Goal: Entertainment & Leisure: Consume media (video, audio)

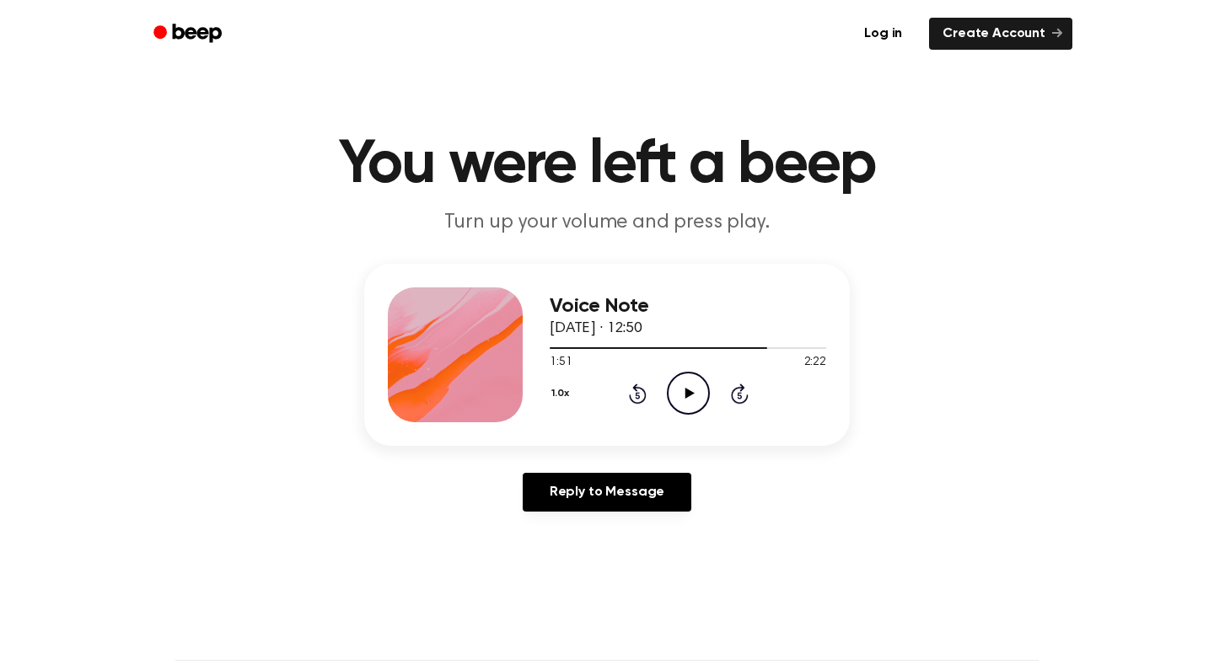
click at [636, 393] on icon "Rewind 5 seconds" at bounding box center [637, 394] width 19 height 22
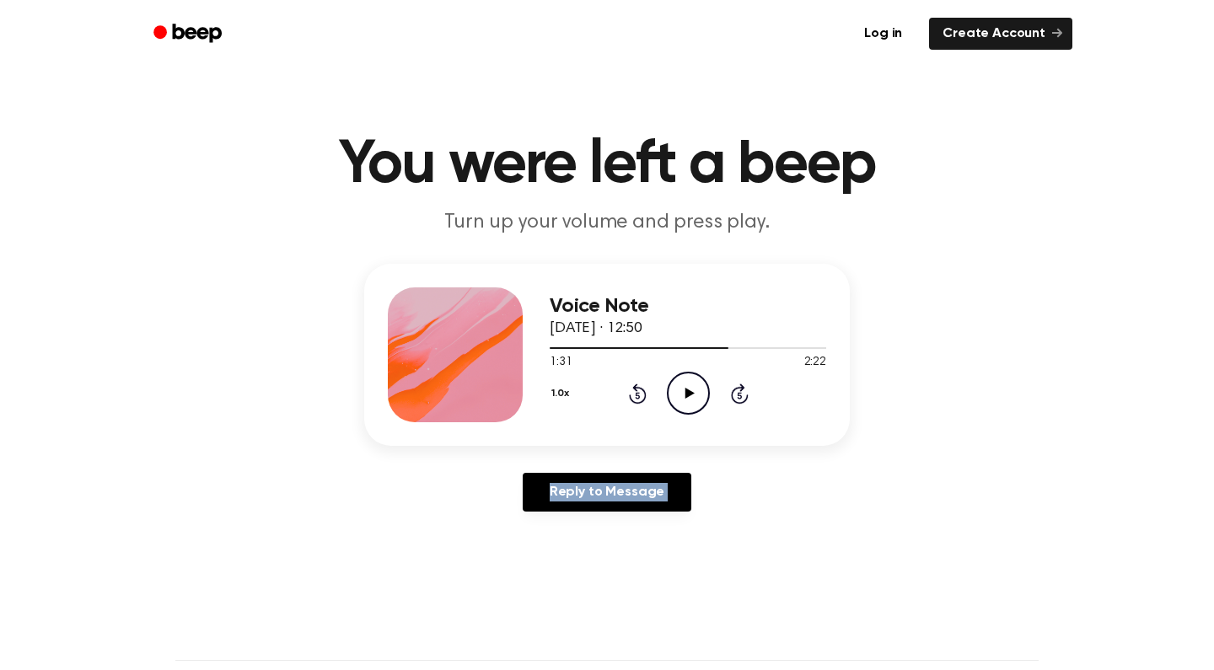
click at [636, 393] on icon "Rewind 5 seconds" at bounding box center [637, 394] width 19 height 22
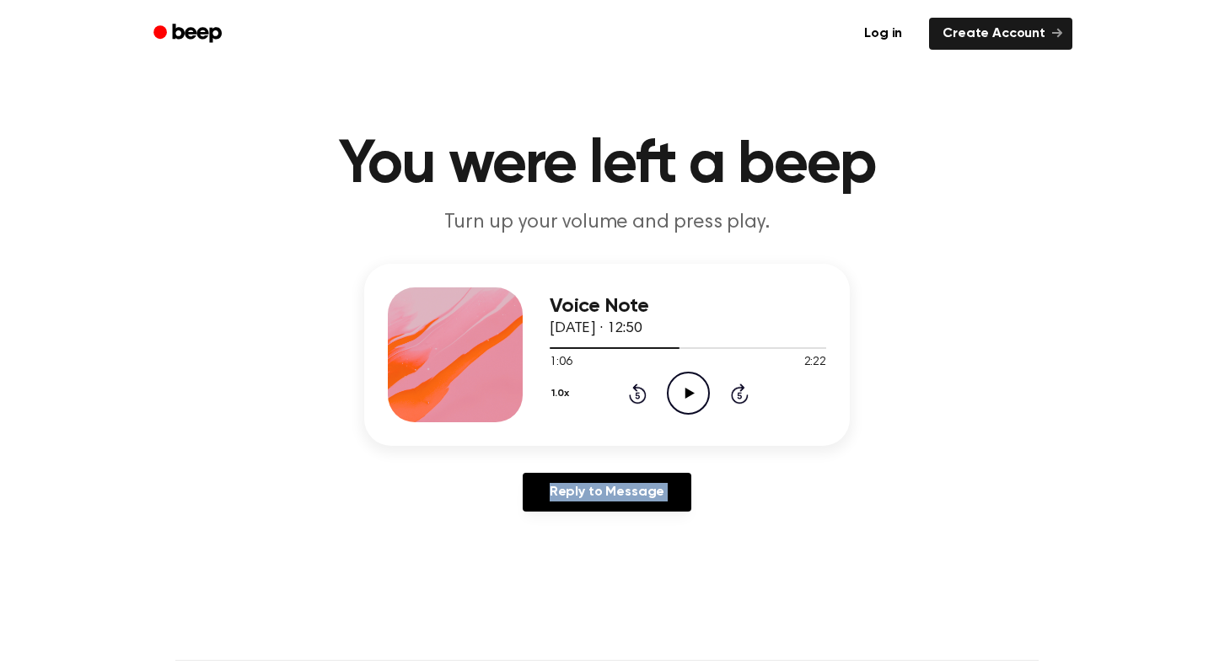
click at [636, 393] on icon "Rewind 5 seconds" at bounding box center [637, 394] width 19 height 22
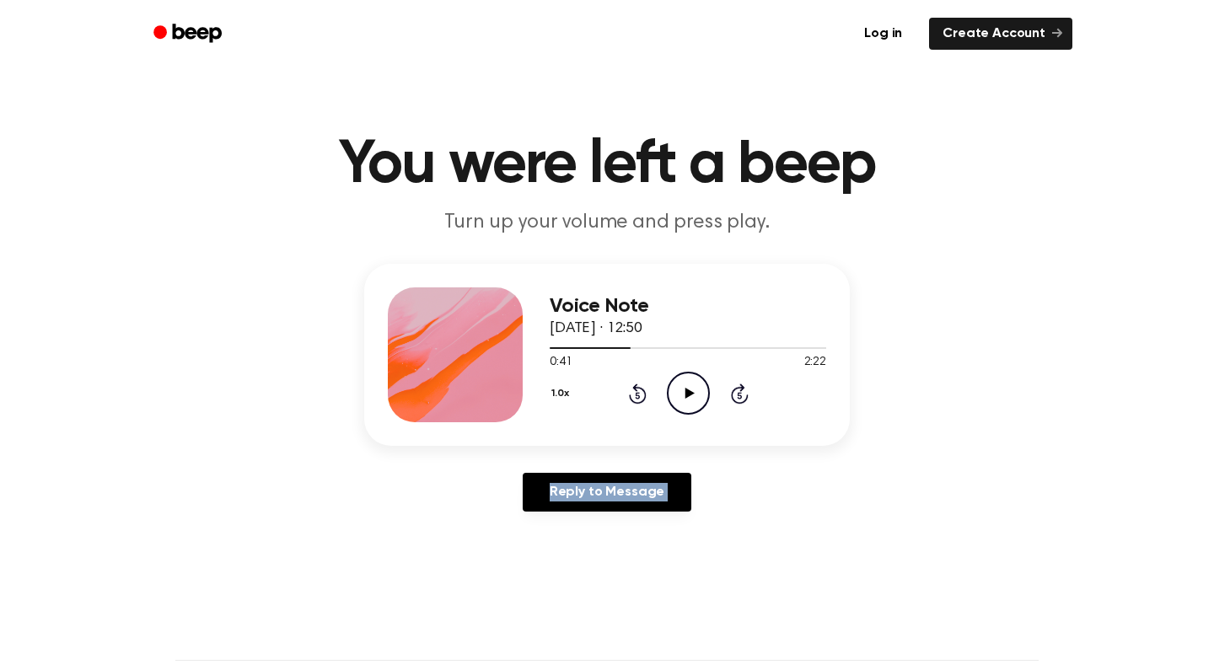
click at [636, 393] on icon "Rewind 5 seconds" at bounding box center [637, 394] width 19 height 22
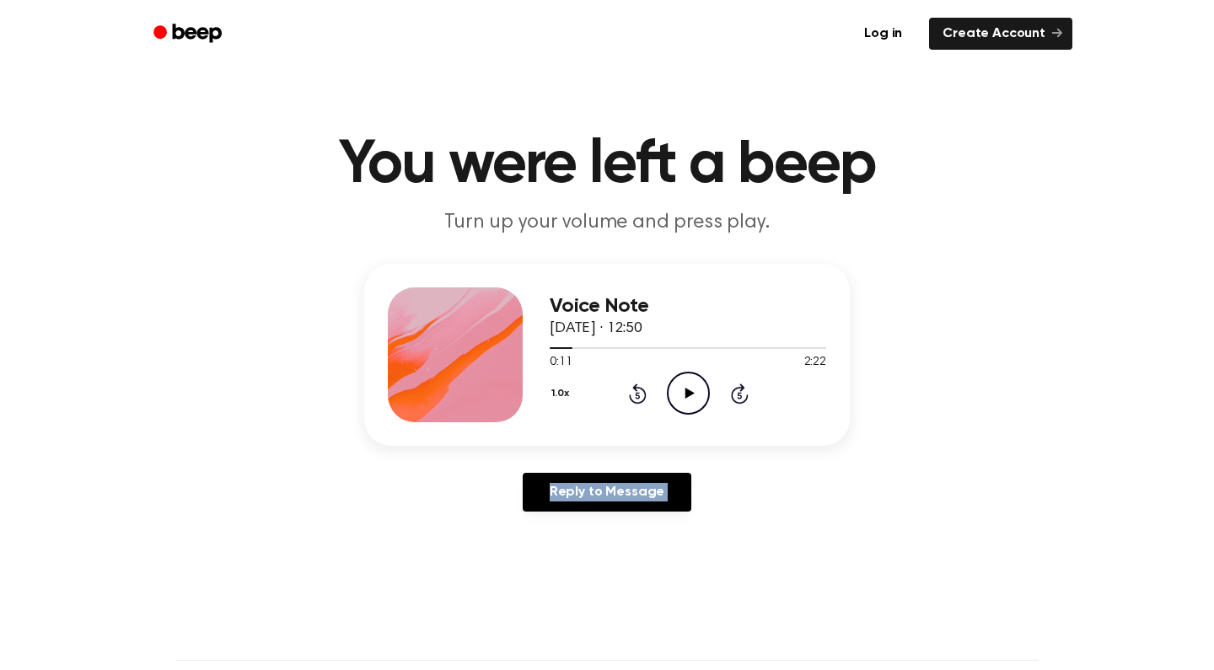
click at [636, 393] on icon "Rewind 5 seconds" at bounding box center [637, 394] width 19 height 22
click at [698, 382] on icon "Play Audio" at bounding box center [688, 393] width 43 height 43
click at [749, 400] on div "1.0x Rewind 5 seconds Pause Audio Skip 5 seconds" at bounding box center [688, 393] width 276 height 43
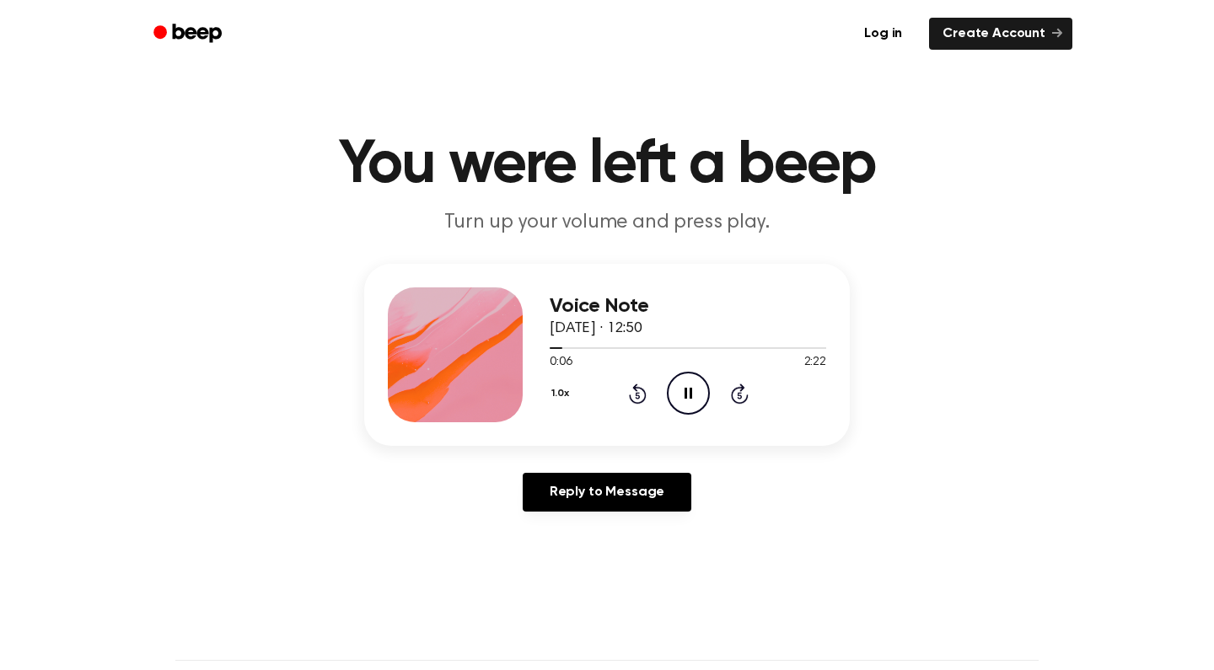
click at [749, 400] on div "1.0x Rewind 5 seconds Pause Audio Skip 5 seconds" at bounding box center [688, 393] width 276 height 43
click at [748, 400] on div "1.0x Rewind 5 seconds Pause Audio Skip 5 seconds" at bounding box center [688, 393] width 276 height 43
click at [740, 398] on icon "Skip 5 seconds" at bounding box center [739, 394] width 19 height 22
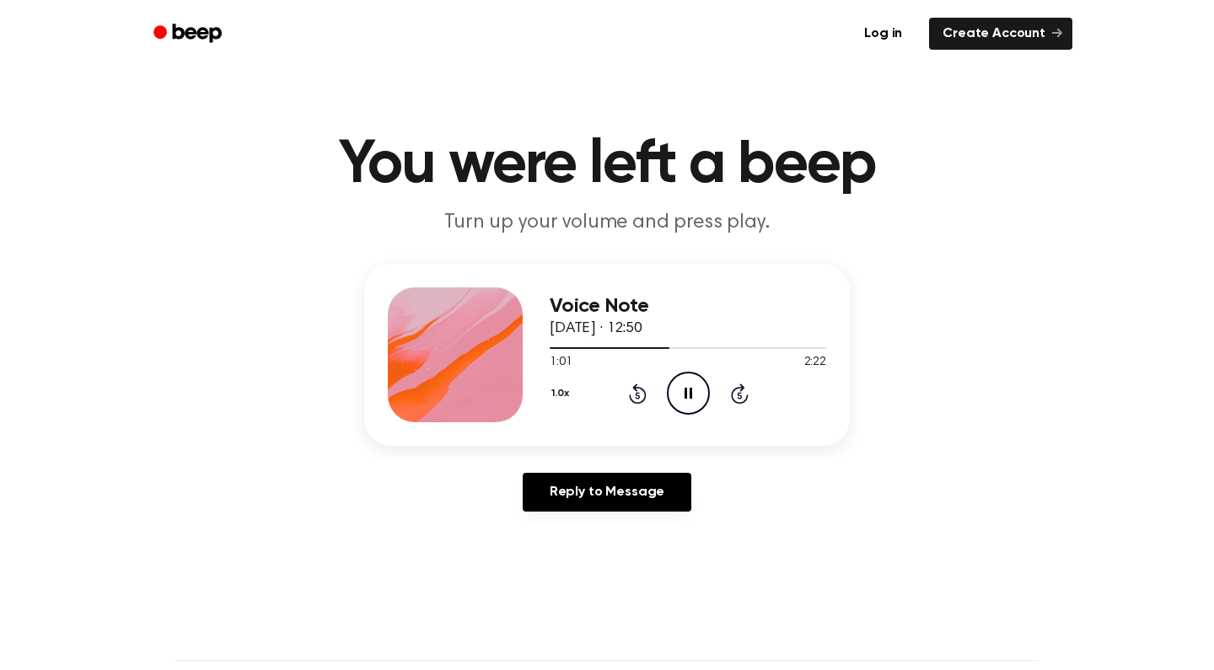
click at [699, 388] on icon "Pause Audio" at bounding box center [688, 393] width 43 height 43
click at [699, 388] on icon "Play Audio" at bounding box center [688, 393] width 43 height 43
click at [699, 395] on icon "Pause Audio" at bounding box center [688, 393] width 43 height 43
click at [659, 350] on div at bounding box center [688, 347] width 276 height 13
click at [682, 400] on icon "Play Audio" at bounding box center [688, 393] width 43 height 43
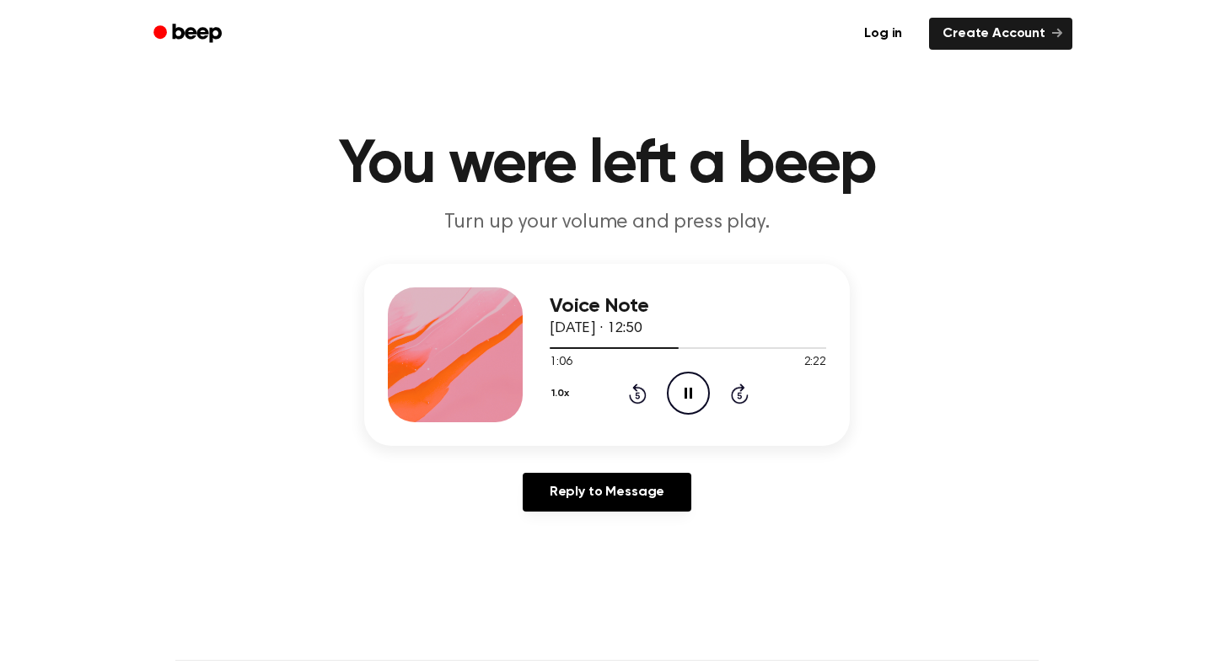
click at [682, 400] on icon "Pause Audio" at bounding box center [688, 393] width 43 height 43
click at [682, 400] on icon "Play Audio" at bounding box center [688, 393] width 43 height 43
click at [663, 347] on div at bounding box center [615, 348] width 131 height 2
click at [694, 389] on icon "Pause Audio" at bounding box center [688, 393] width 43 height 43
click at [663, 352] on div at bounding box center [688, 347] width 276 height 13
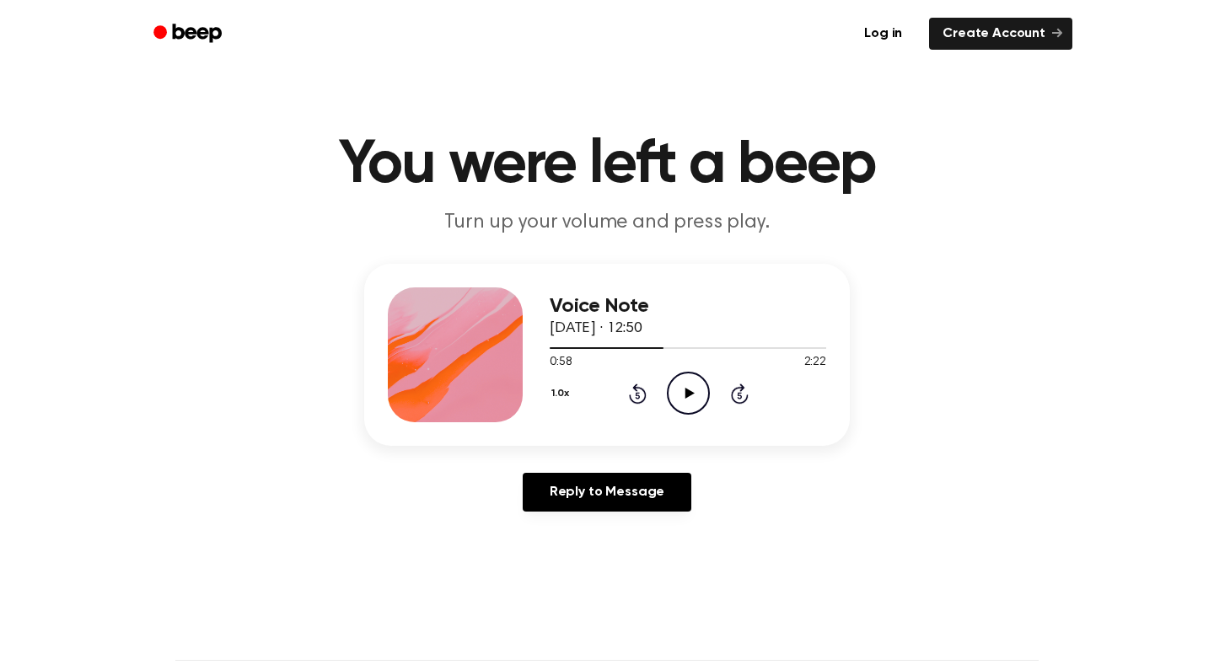
click at [689, 381] on icon "Play Audio" at bounding box center [688, 393] width 43 height 43
click at [688, 389] on icon "Pause Audio" at bounding box center [688, 393] width 43 height 43
click at [671, 348] on span at bounding box center [677, 347] width 13 height 13
click at [683, 394] on icon "Play Audio" at bounding box center [688, 393] width 43 height 43
click at [687, 397] on icon "Pause Audio" at bounding box center [688, 393] width 43 height 43
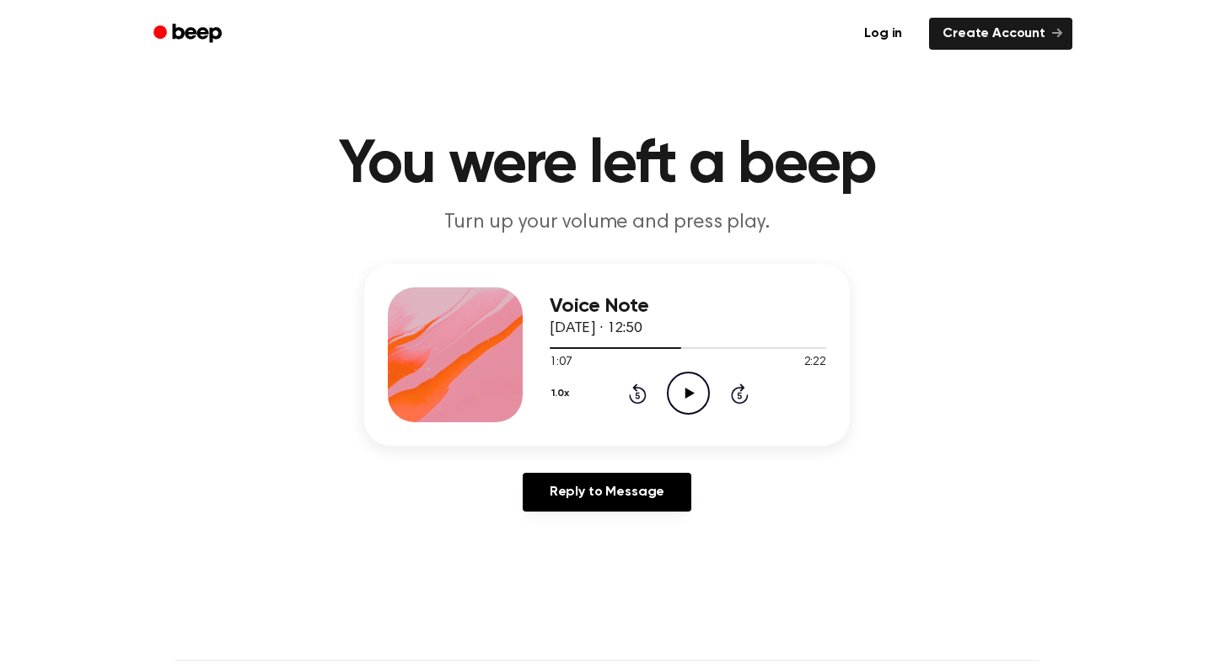
click at [687, 397] on icon at bounding box center [688, 393] width 9 height 11
click at [674, 351] on span at bounding box center [677, 347] width 13 height 13
click at [687, 401] on icon "Pause Audio" at bounding box center [688, 393] width 43 height 43
click at [678, 347] on span at bounding box center [679, 347] width 13 height 13
click at [684, 393] on icon "Play Audio" at bounding box center [688, 393] width 43 height 43
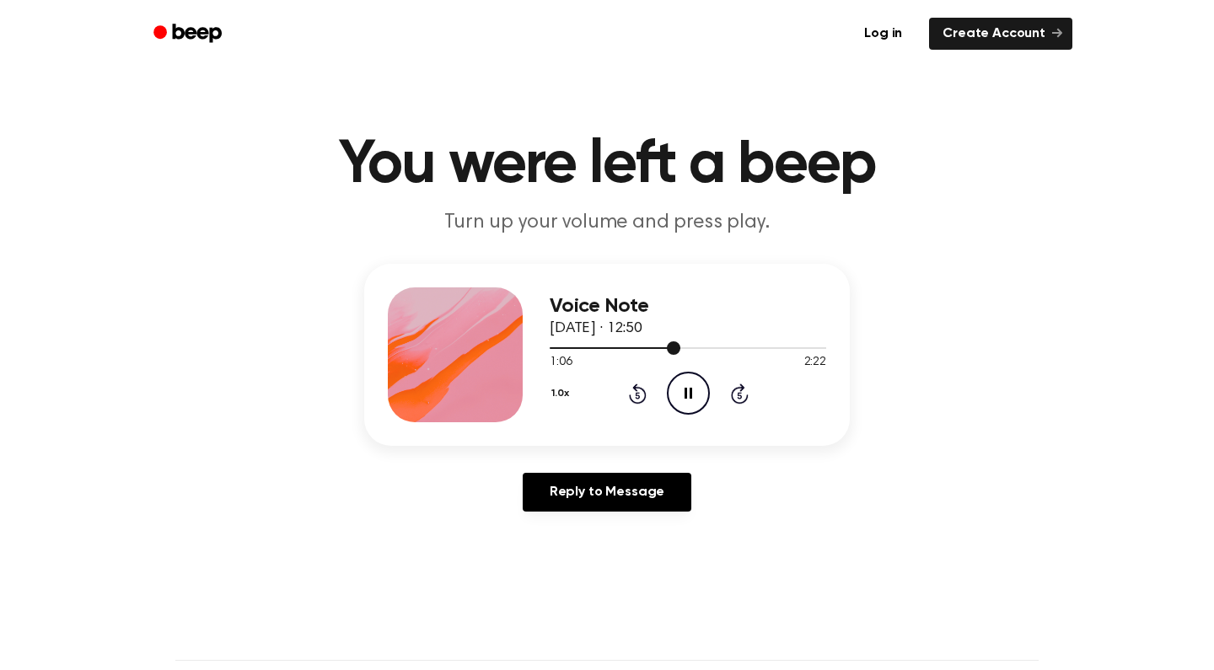
click at [662, 350] on div at bounding box center [688, 347] width 276 height 13
click at [693, 399] on icon "Pause Audio" at bounding box center [688, 393] width 43 height 43
click at [673, 351] on div at bounding box center [688, 347] width 276 height 13
click at [685, 408] on icon "Play Audio" at bounding box center [688, 393] width 43 height 43
click at [687, 394] on icon "Pause Audio" at bounding box center [688, 393] width 43 height 43
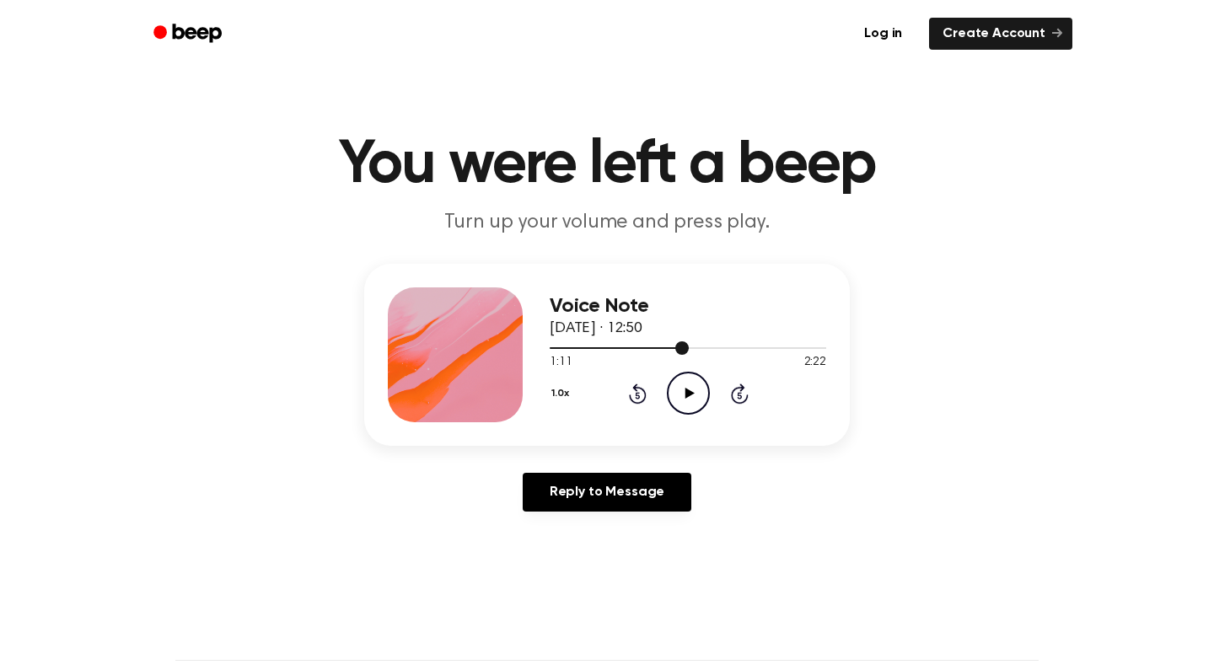
click at [673, 346] on div at bounding box center [688, 347] width 276 height 13
click at [694, 387] on icon "Play Audio" at bounding box center [688, 393] width 43 height 43
click at [697, 388] on icon "Pause Audio" at bounding box center [688, 393] width 43 height 43
click at [689, 351] on span at bounding box center [689, 347] width 13 height 13
click at [683, 392] on icon "Play Audio" at bounding box center [688, 393] width 43 height 43
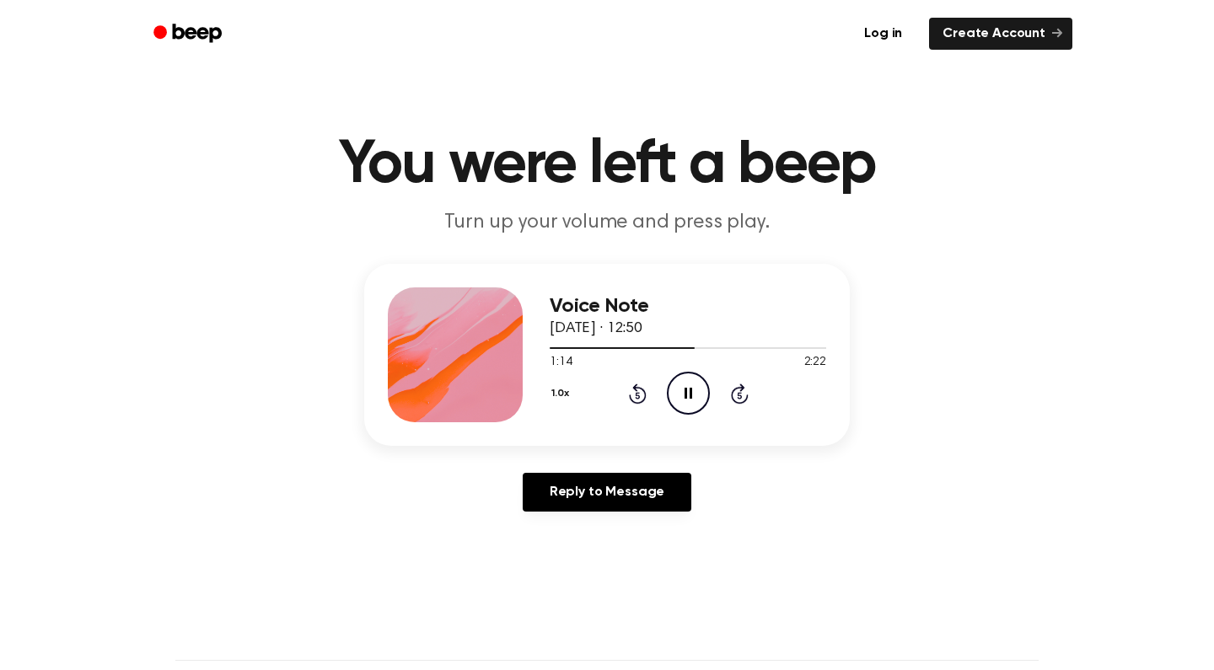
click at [688, 389] on icon "Pause Audio" at bounding box center [688, 393] width 43 height 43
click at [689, 346] on span at bounding box center [687, 347] width 13 height 13
click at [682, 397] on icon "Play Audio" at bounding box center [688, 393] width 43 height 43
click at [689, 395] on icon "Pause Audio" at bounding box center [688, 393] width 43 height 43
click at [691, 347] on span at bounding box center [697, 347] width 13 height 13
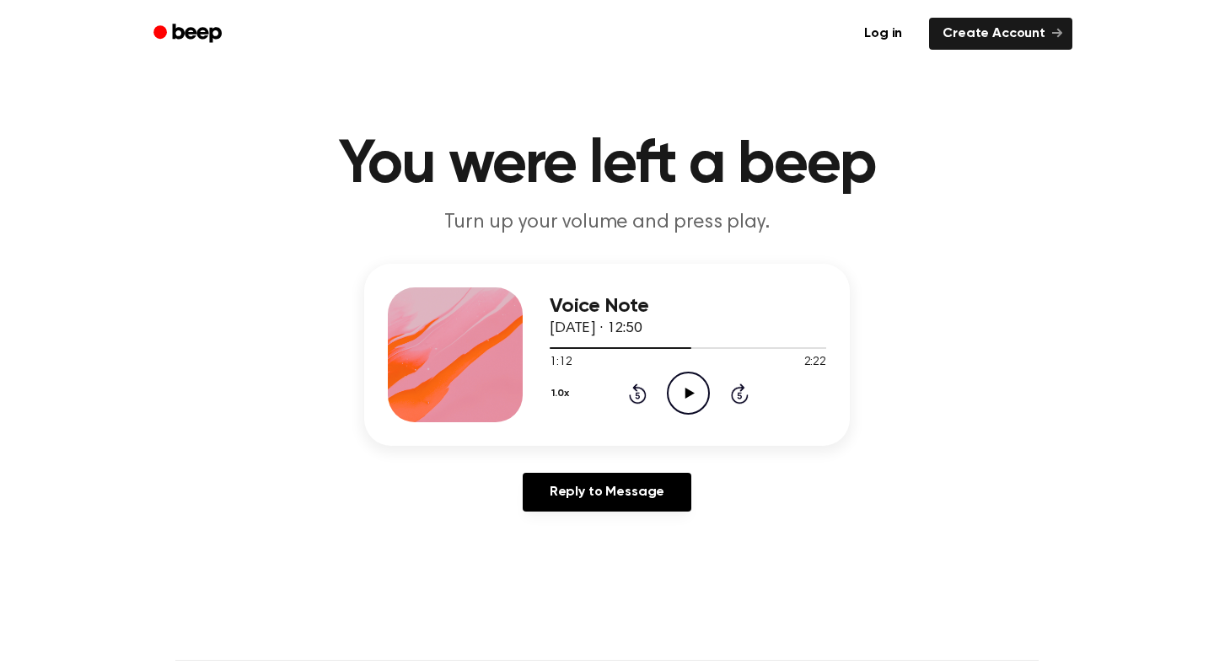
click at [684, 399] on icon "Play Audio" at bounding box center [688, 393] width 43 height 43
click at [693, 393] on icon "Pause Audio" at bounding box center [688, 393] width 43 height 43
click at [688, 349] on div at bounding box center [626, 348] width 153 height 2
click at [685, 398] on icon at bounding box center [688, 393] width 9 height 11
click at [692, 400] on icon "Pause Audio" at bounding box center [688, 393] width 43 height 43
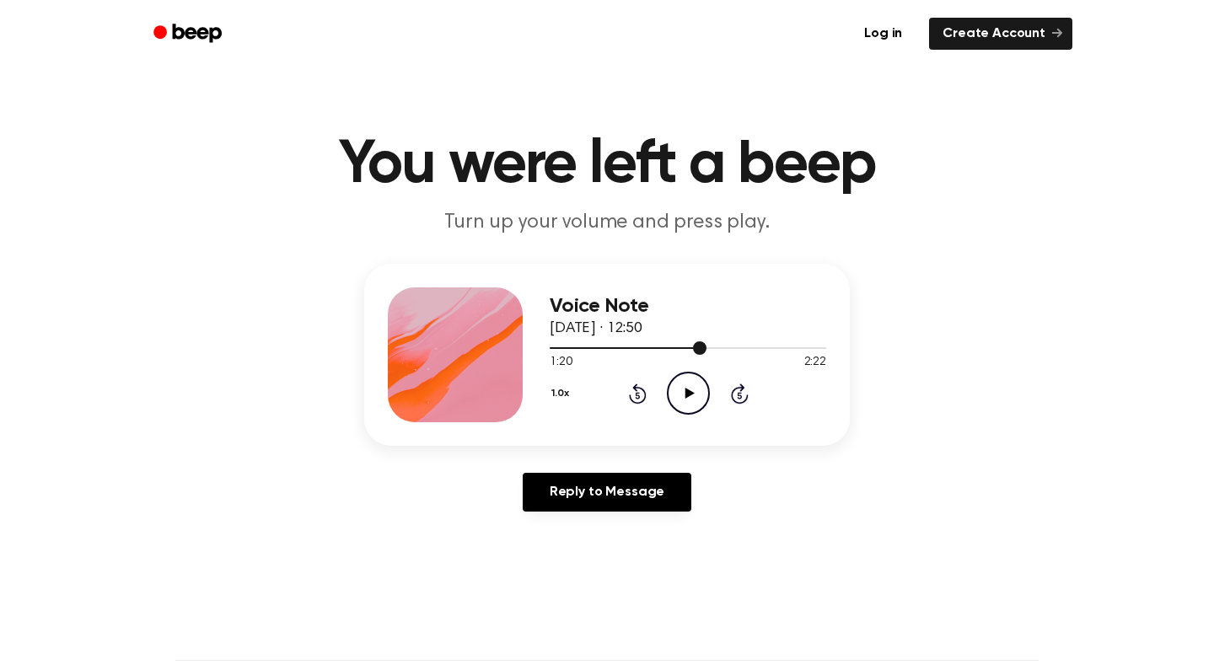
click at [693, 349] on span at bounding box center [699, 347] width 13 height 13
click at [685, 404] on icon "Play Audio" at bounding box center [688, 393] width 43 height 43
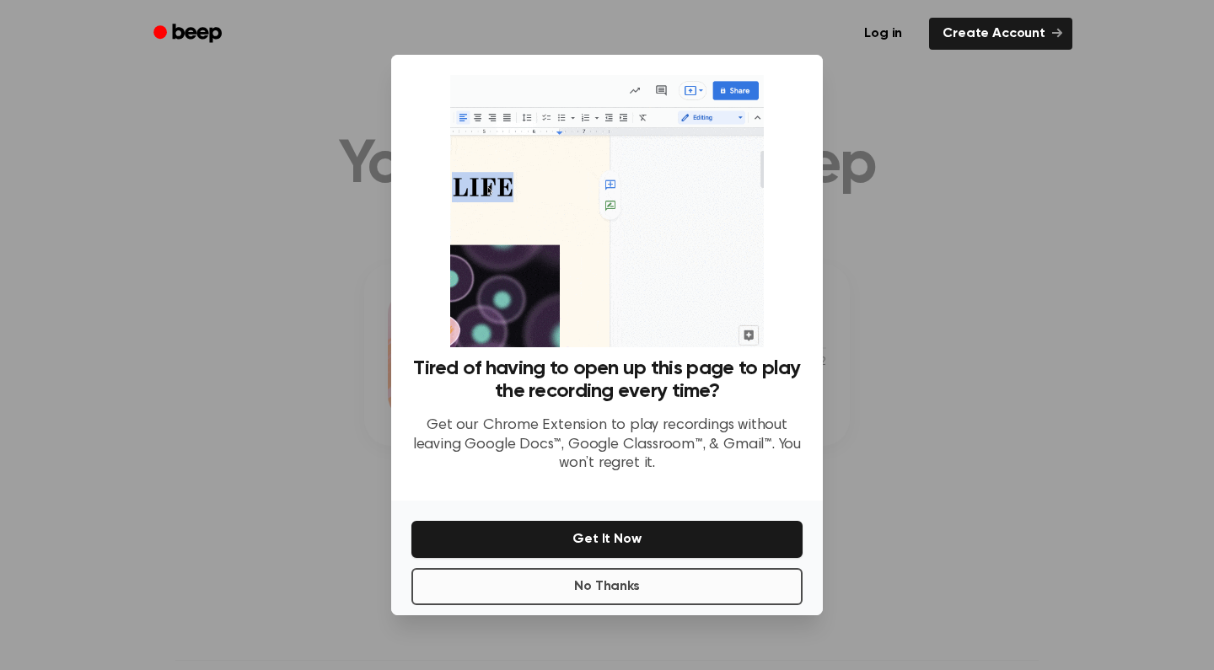
click at [666, 578] on button "No Thanks" at bounding box center [606, 586] width 391 height 37
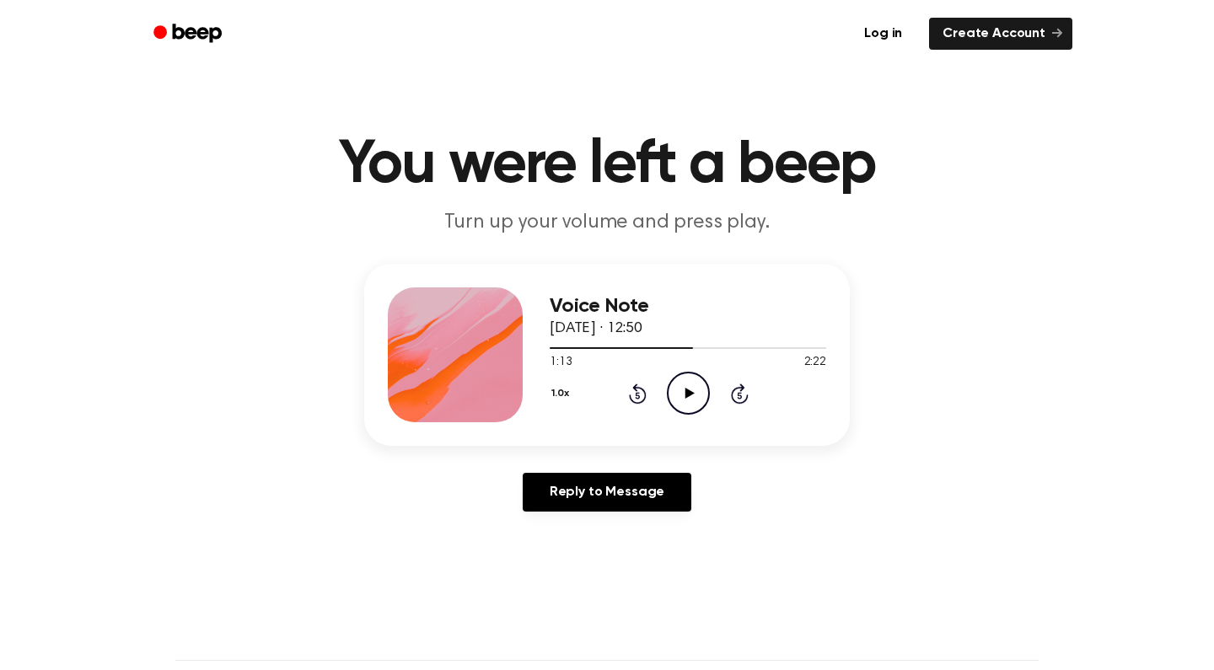
click at [688, 384] on icon "Play Audio" at bounding box center [688, 393] width 43 height 43
click at [695, 391] on icon "Pause Audio" at bounding box center [688, 393] width 43 height 43
click at [694, 347] on div at bounding box center [630, 348] width 160 height 2
click at [695, 407] on icon "Play Audio" at bounding box center [688, 393] width 43 height 43
click at [695, 394] on icon "Pause Audio" at bounding box center [688, 393] width 43 height 43
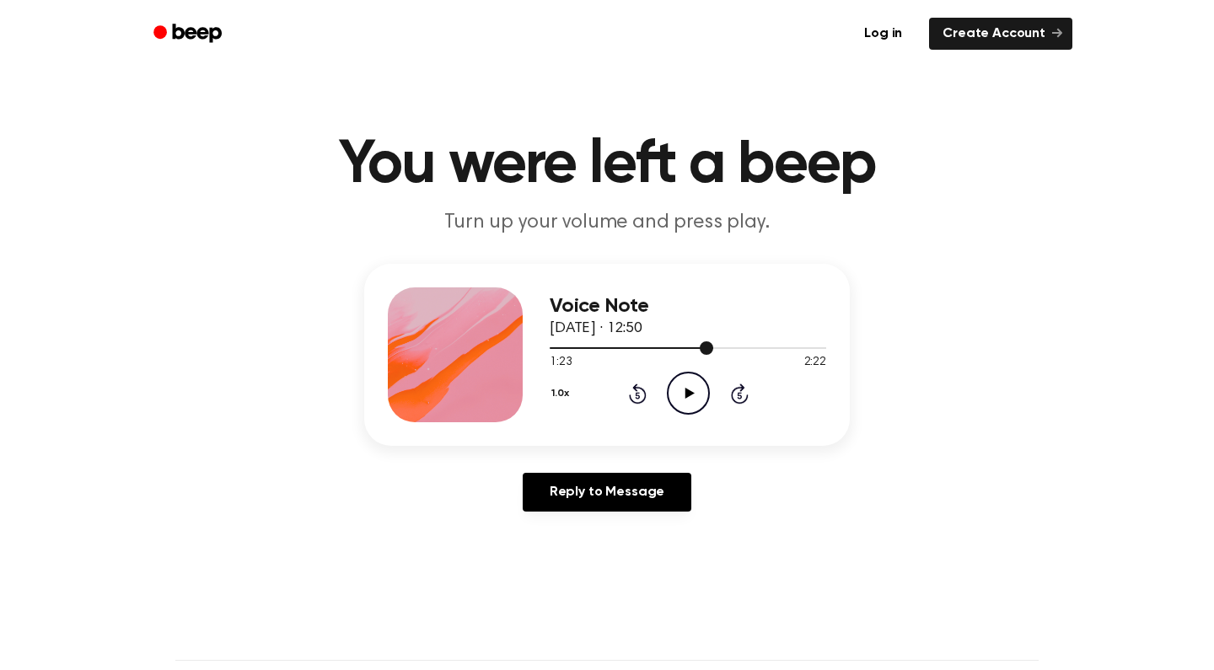
click at [700, 348] on span at bounding box center [706, 347] width 13 height 13
click at [687, 392] on icon at bounding box center [688, 393] width 9 height 11
click at [700, 352] on div at bounding box center [688, 347] width 276 height 13
click at [689, 399] on icon "Pause Audio" at bounding box center [688, 393] width 43 height 43
click at [703, 348] on div at bounding box center [634, 348] width 168 height 2
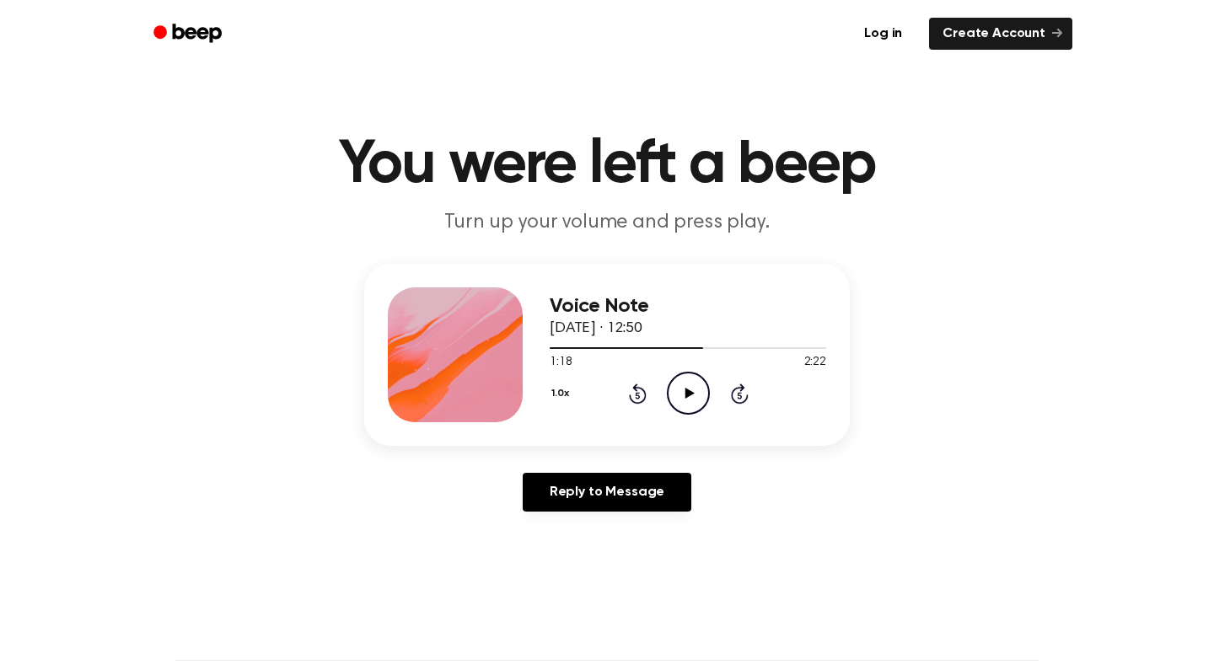
click at [693, 395] on icon "Play Audio" at bounding box center [688, 393] width 43 height 43
click at [693, 395] on icon "Pause Audio" at bounding box center [688, 393] width 43 height 43
click at [705, 349] on div at bounding box center [635, 348] width 170 height 2
click at [696, 389] on icon "Play Audio" at bounding box center [688, 393] width 43 height 43
click at [696, 389] on icon "Pause Audio" at bounding box center [688, 393] width 43 height 43
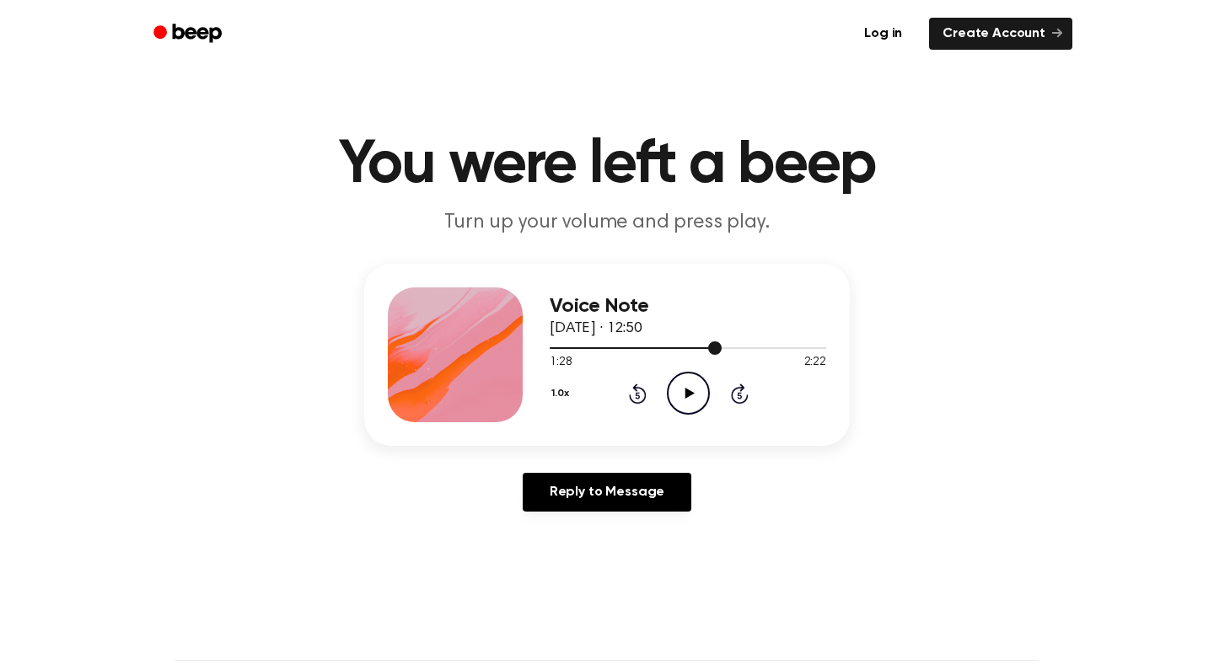
click at [703, 351] on div at bounding box center [688, 347] width 276 height 13
click at [689, 390] on icon "Play Audio" at bounding box center [688, 393] width 43 height 43
click at [689, 390] on icon at bounding box center [688, 393] width 8 height 11
click at [706, 351] on span at bounding box center [712, 347] width 13 height 13
click at [699, 383] on icon "Play Audio" at bounding box center [688, 393] width 43 height 43
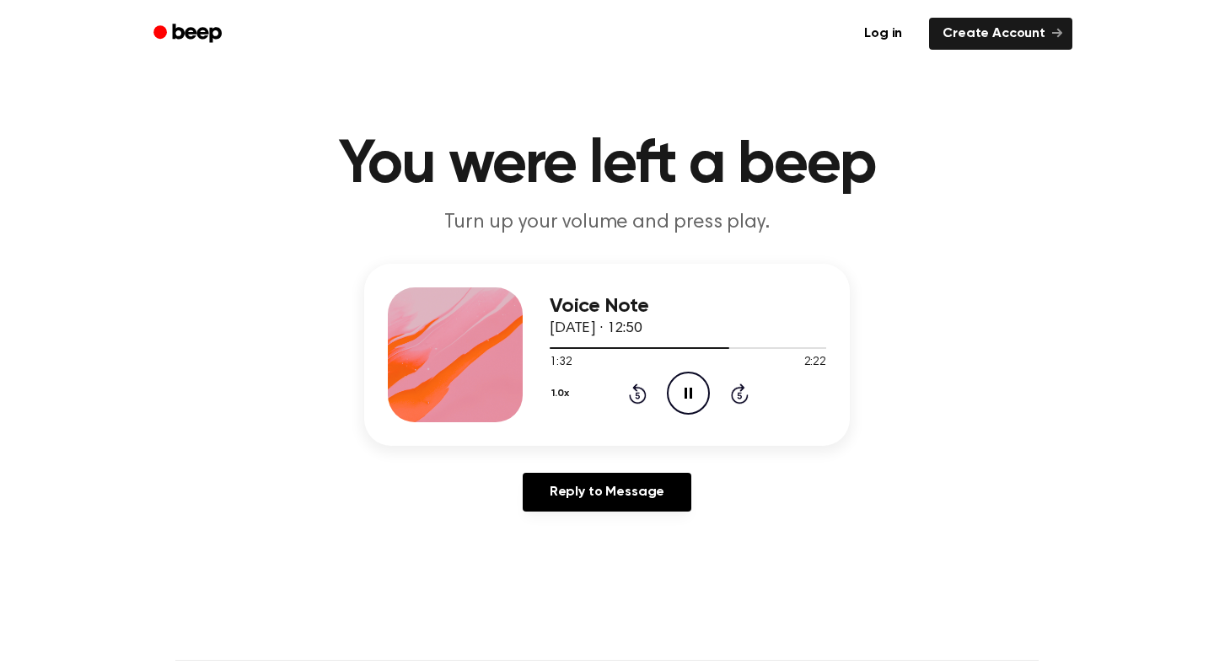
click at [699, 383] on icon "Pause Audio" at bounding box center [688, 393] width 43 height 43
click at [713, 347] on div at bounding box center [640, 348] width 180 height 2
click at [698, 378] on icon "Play Audio" at bounding box center [688, 393] width 43 height 43
click at [694, 394] on icon "Pause Audio" at bounding box center [688, 393] width 43 height 43
click at [725, 351] on span at bounding box center [729, 347] width 13 height 13
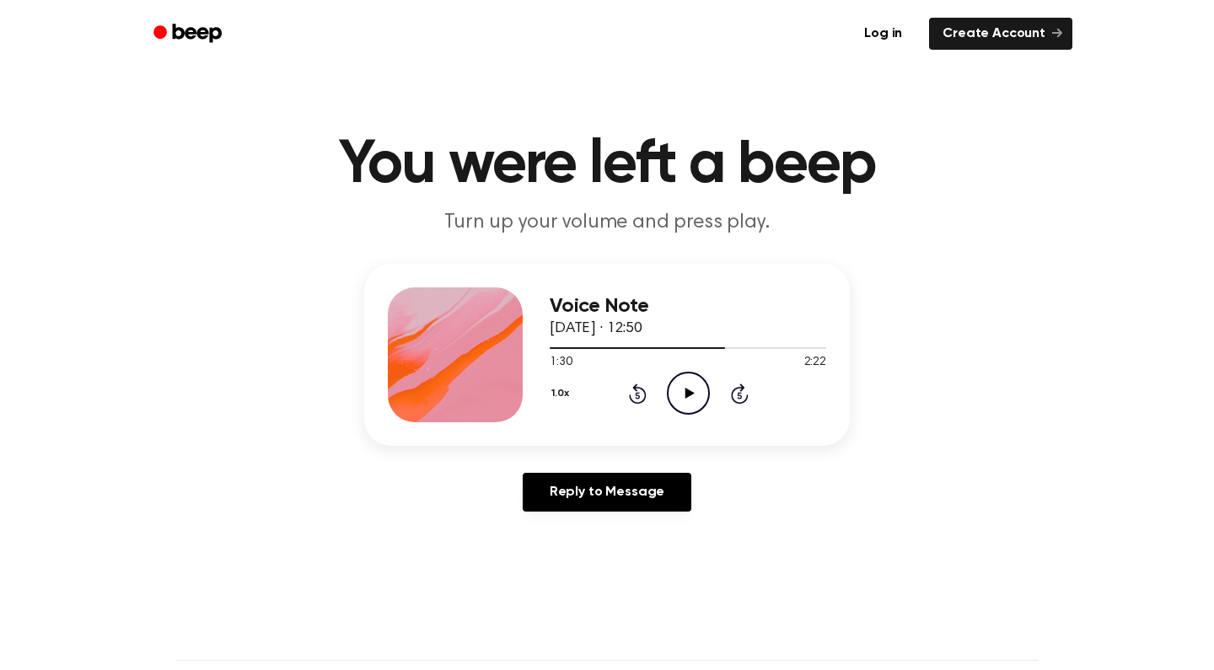
click at [701, 380] on icon "Play Audio" at bounding box center [688, 393] width 43 height 43
click at [700, 384] on icon "Pause Audio" at bounding box center [688, 393] width 43 height 43
click at [721, 349] on div at bounding box center [645, 348] width 190 height 2
click at [680, 406] on icon "Play Audio" at bounding box center [688, 393] width 43 height 43
click at [679, 399] on icon "Pause Audio" at bounding box center [688, 393] width 43 height 43
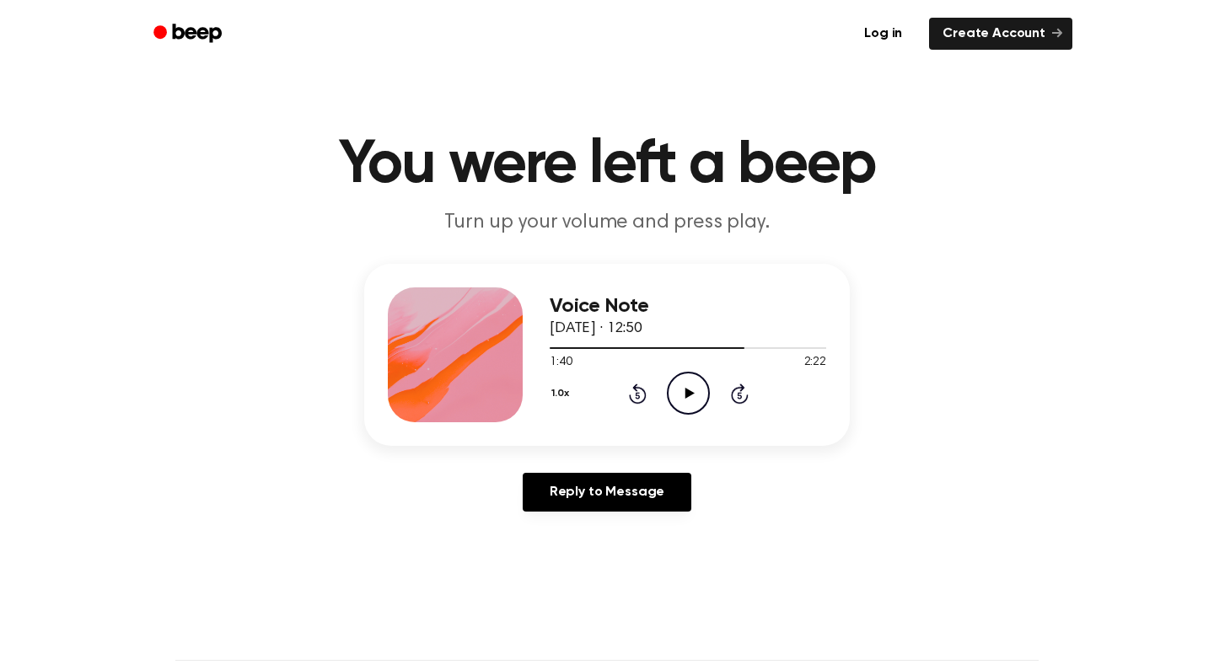
click at [679, 399] on icon "Play Audio" at bounding box center [688, 393] width 43 height 43
click at [682, 392] on icon "Pause Audio" at bounding box center [688, 393] width 43 height 43
click at [731, 348] on div at bounding box center [650, 348] width 201 height 2
click at [684, 407] on icon "Play Audio" at bounding box center [688, 393] width 43 height 43
click at [684, 407] on icon "Pause Audio" at bounding box center [688, 393] width 43 height 43
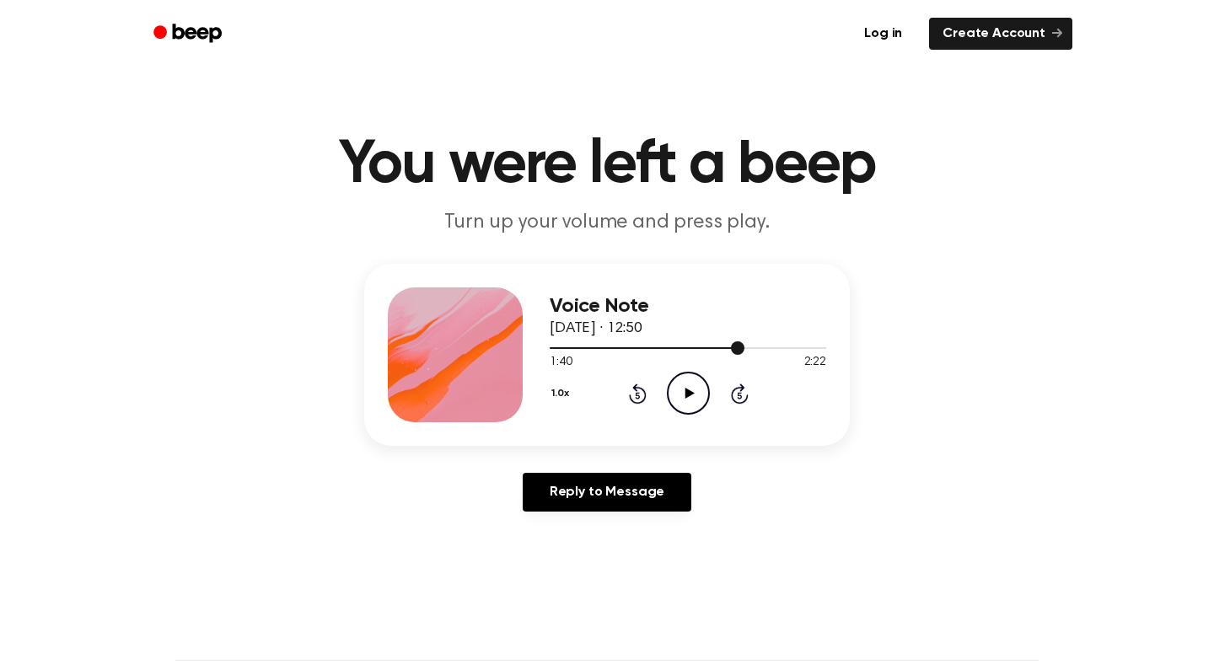
click at [725, 350] on div at bounding box center [688, 347] width 276 height 13
click at [693, 381] on icon "Play Audio" at bounding box center [688, 393] width 43 height 43
click at [693, 381] on icon "Pause Audio" at bounding box center [688, 393] width 43 height 43
click at [693, 381] on icon "Play Audio" at bounding box center [688, 393] width 43 height 43
click at [731, 349] on div at bounding box center [649, 348] width 199 height 2
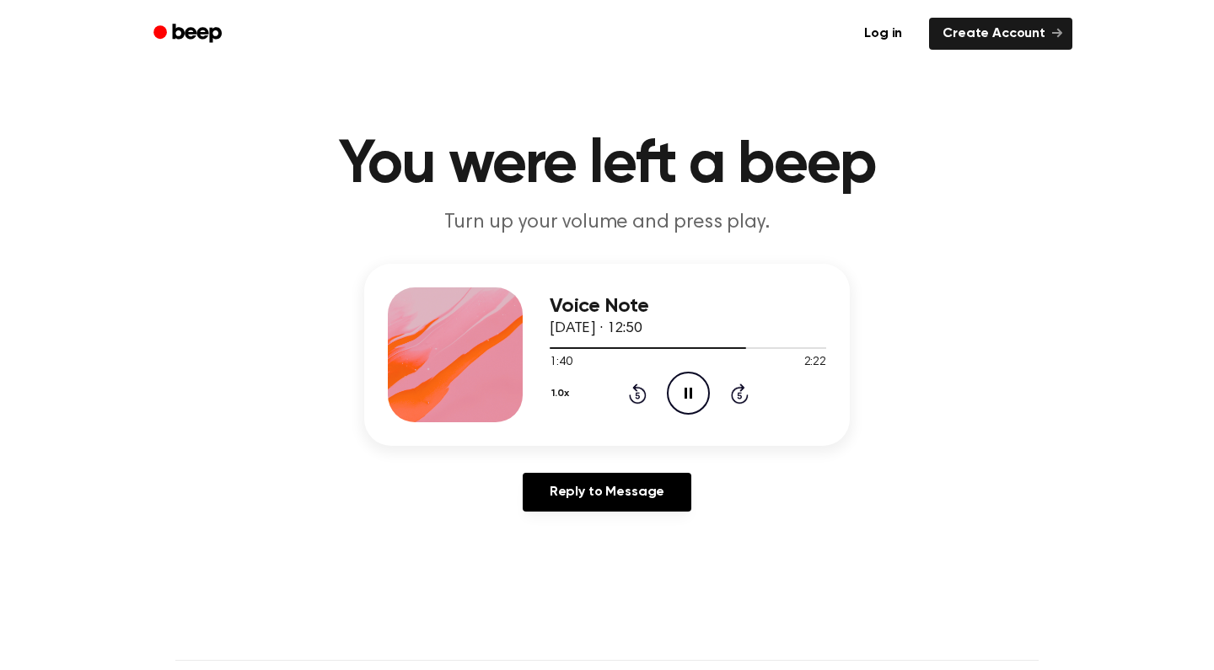
click at [693, 397] on icon "Pause Audio" at bounding box center [688, 393] width 43 height 43
click at [721, 350] on div at bounding box center [688, 347] width 276 height 13
click at [697, 390] on icon "Play Audio" at bounding box center [688, 393] width 43 height 43
click at [697, 390] on icon "Pause Audio" at bounding box center [688, 393] width 43 height 43
click at [742, 350] on span at bounding box center [744, 347] width 13 height 13
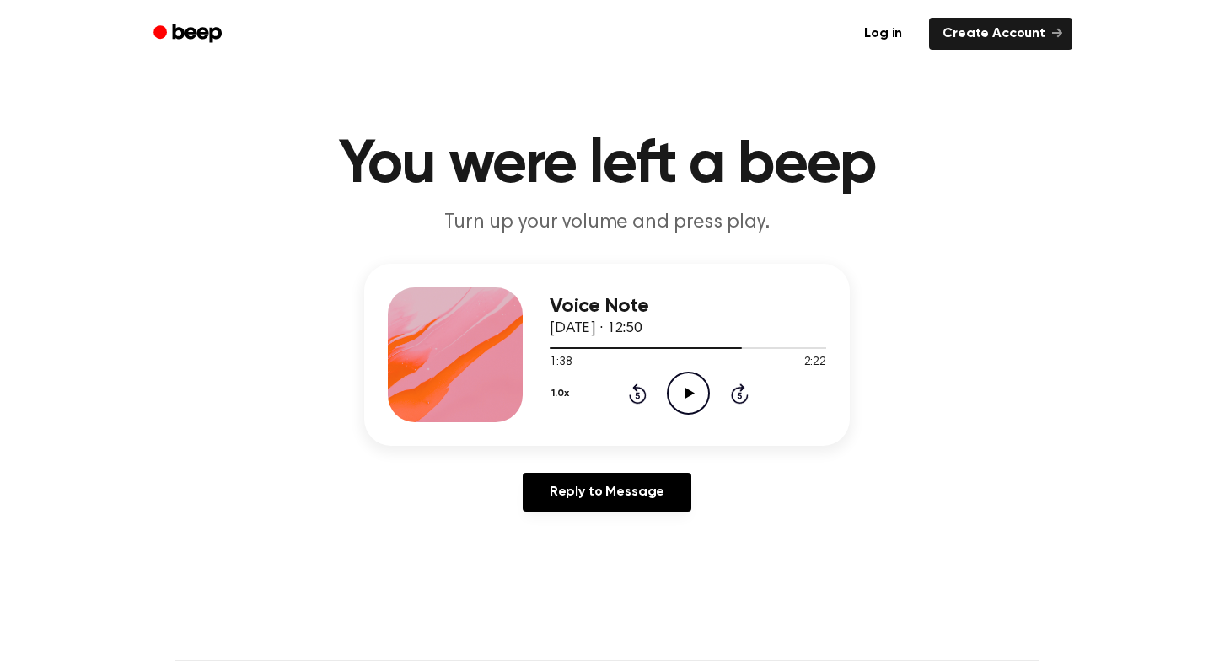
click at [703, 391] on icon "Play Audio" at bounding box center [688, 393] width 43 height 43
click at [703, 391] on icon "Pause Audio" at bounding box center [688, 393] width 43 height 43
click at [742, 349] on div at bounding box center [654, 348] width 208 height 2
click at [694, 390] on icon "Play Audio" at bounding box center [688, 393] width 43 height 43
click at [694, 390] on icon "Pause Audio" at bounding box center [688, 393] width 43 height 43
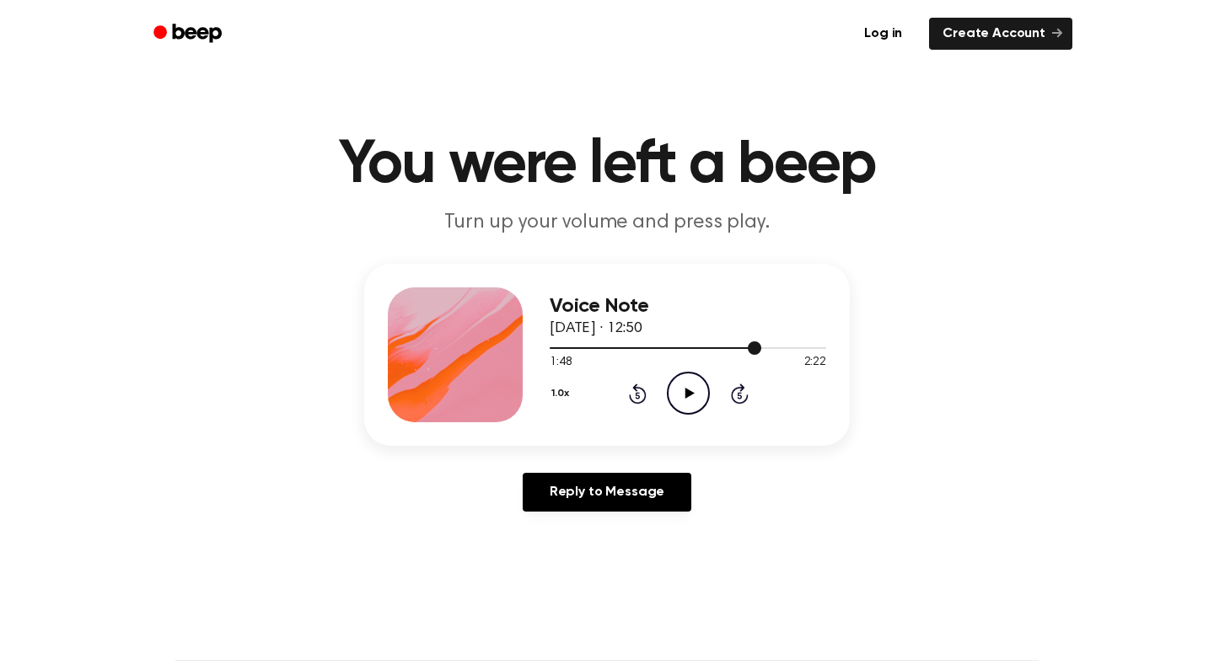
click at [746, 349] on div at bounding box center [656, 348] width 212 height 2
click at [689, 397] on icon "Play Audio" at bounding box center [688, 393] width 43 height 43
click at [689, 397] on icon "Pause Audio" at bounding box center [688, 393] width 43 height 43
click at [747, 349] on div at bounding box center [662, 348] width 224 height 2
click at [718, 392] on div "1.0x Rewind 5 seconds Play Audio Skip 5 seconds" at bounding box center [688, 393] width 276 height 43
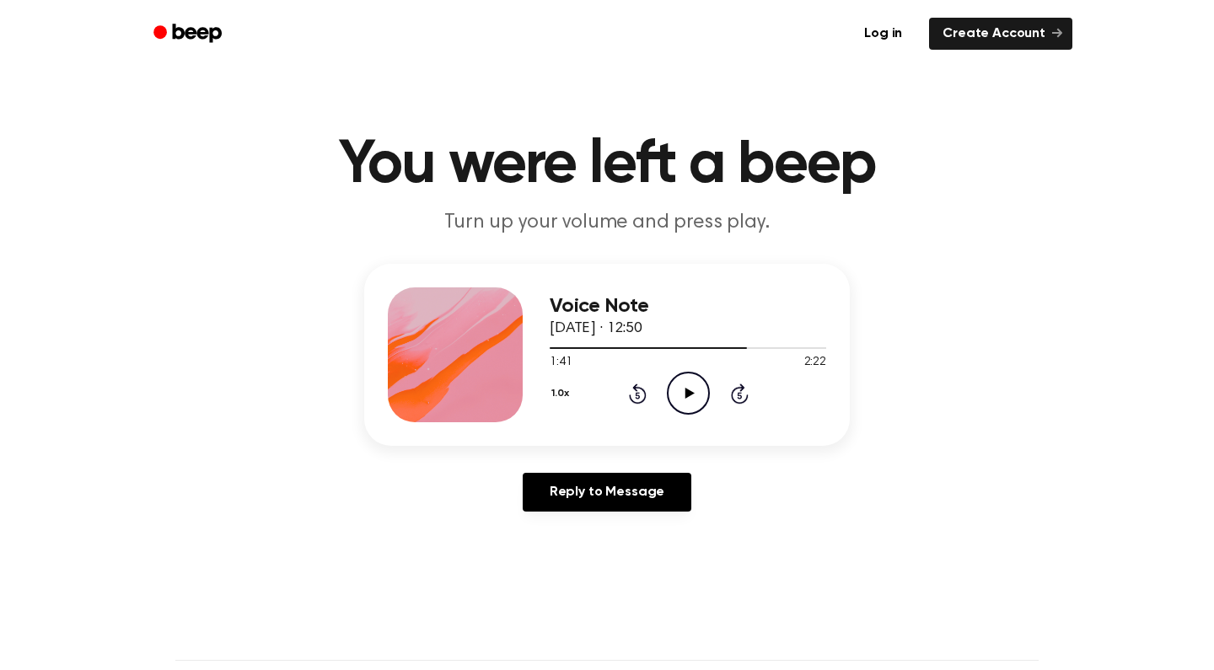
click at [706, 394] on icon "Play Audio" at bounding box center [688, 393] width 43 height 43
click at [706, 394] on icon "Pause Audio" at bounding box center [688, 393] width 43 height 43
